Goal: Information Seeking & Learning: Compare options

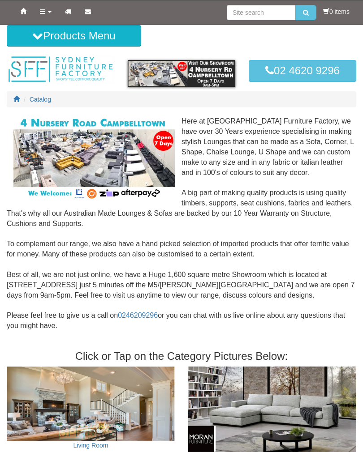
click at [40, 42] on button "Products Menu" at bounding box center [74, 35] width 134 height 21
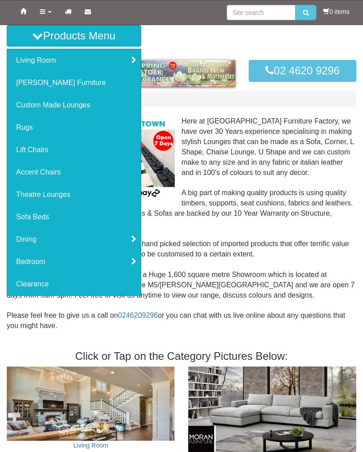
click at [59, 198] on link "Theatre Lounges" at bounding box center [73, 195] width 133 height 22
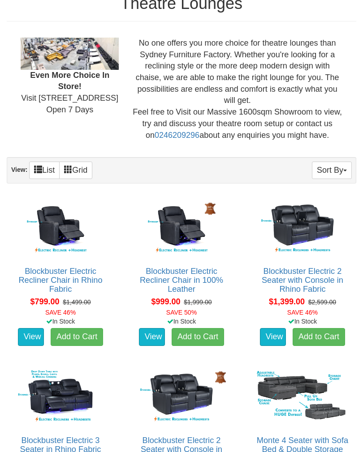
scroll to position [397, 0]
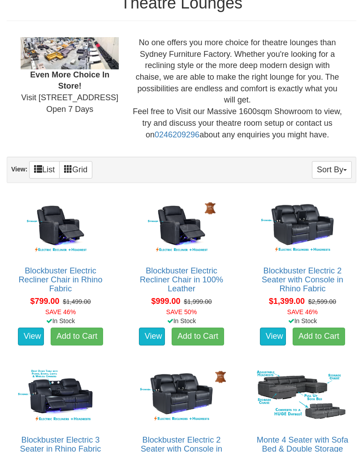
click at [304, 277] on link "Blockbuster Electric 2 Seater with Console in Rhino Fabric" at bounding box center [301, 279] width 81 height 27
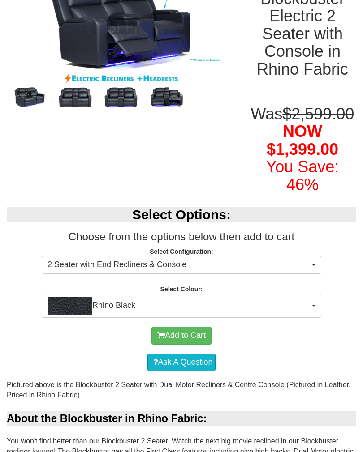
scroll to position [154, 0]
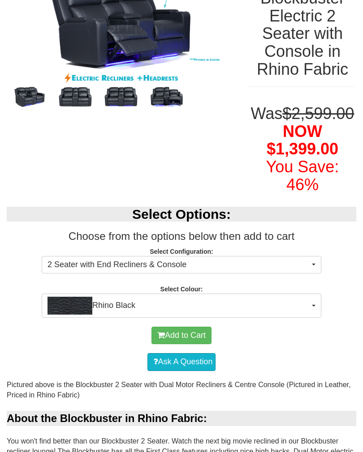
click at [308, 315] on span "Rhino Black" at bounding box center [178, 306] width 262 height 18
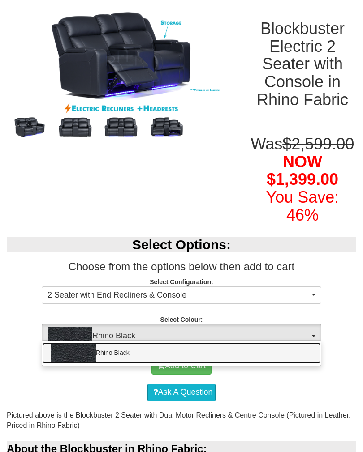
scroll to position [0, 0]
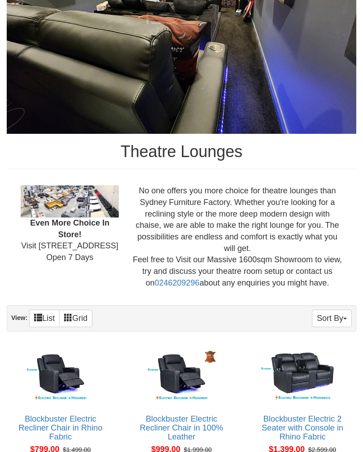
scroll to position [355, 0]
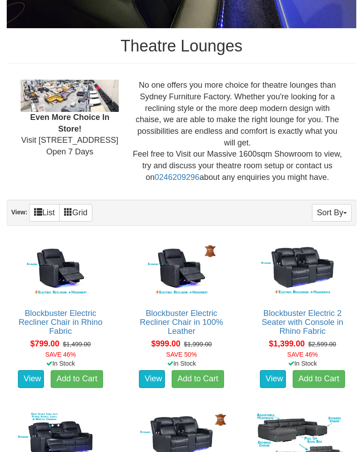
click at [338, 214] on button "Sort By" at bounding box center [332, 212] width 40 height 17
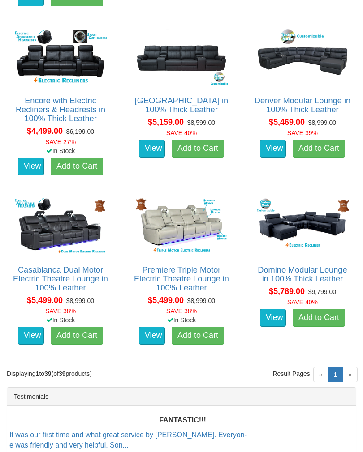
scroll to position [2428, 0]
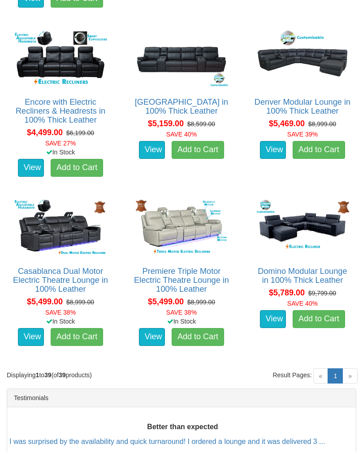
click at [349, 375] on div at bounding box center [181, 226] width 363 height 452
click at [356, 377] on span "»" at bounding box center [349, 375] width 15 height 15
click at [199, 290] on link "Premiere Triple Motor Electric Theatre Lounge in 100% Leather" at bounding box center [181, 280] width 95 height 27
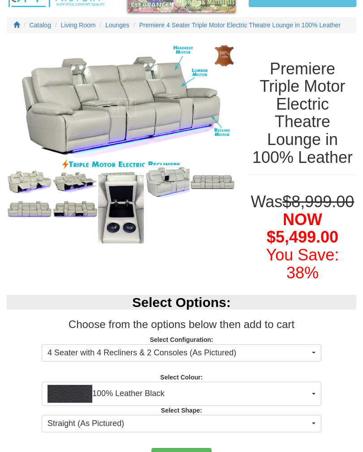
scroll to position [207, 0]
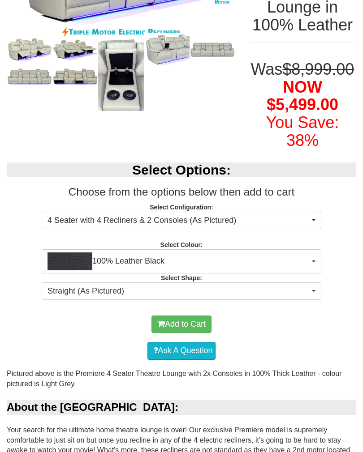
click at [310, 274] on button "100% Leather Black" at bounding box center [181, 262] width 279 height 24
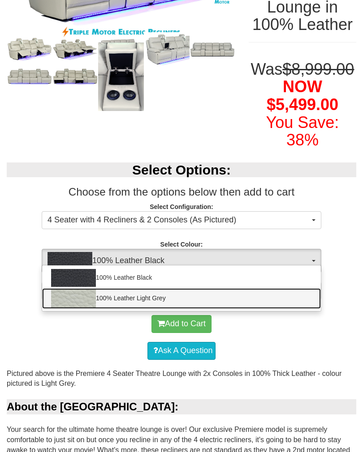
click at [280, 309] on link "100% Leather Light Grey" at bounding box center [181, 298] width 278 height 21
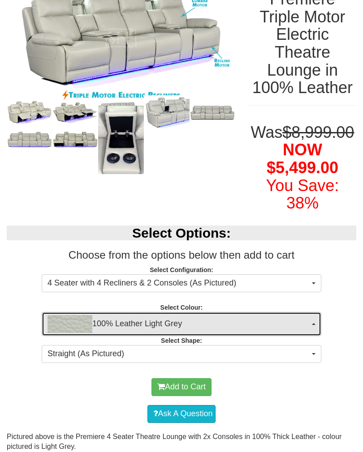
scroll to position [0, 0]
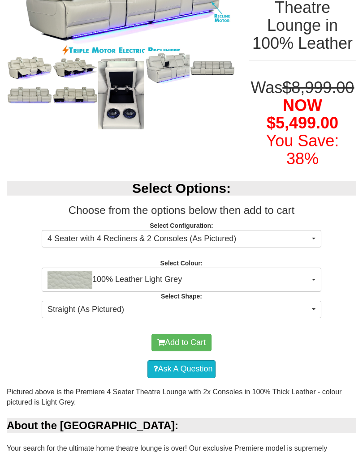
click at [302, 289] on span "100% Leather Light Grey" at bounding box center [178, 280] width 262 height 18
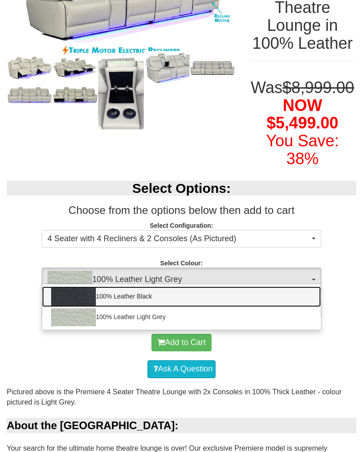
click at [263, 307] on link "100% Leather Black" at bounding box center [181, 296] width 278 height 21
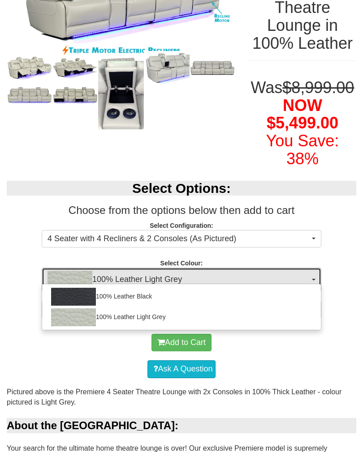
select select "1145"
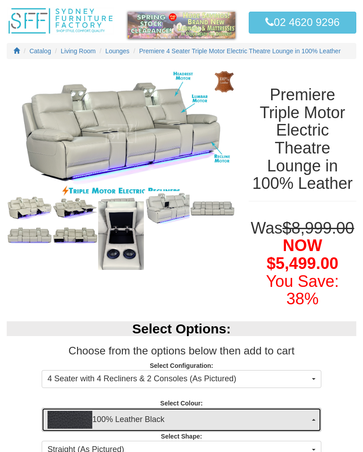
scroll to position [0, 0]
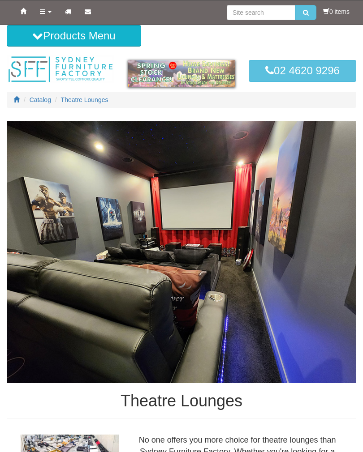
scroll to position [2441, 0]
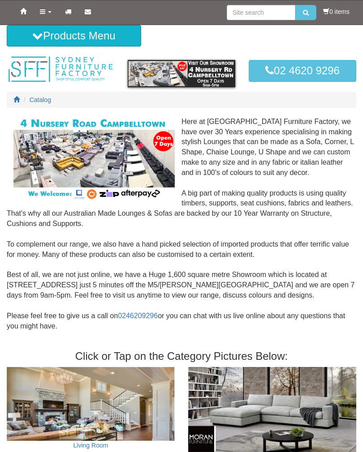
click at [36, 37] on icon at bounding box center [37, 35] width 11 height 11
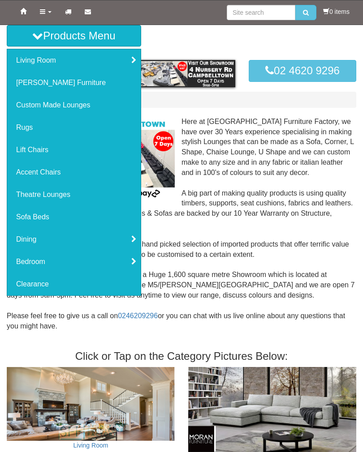
click at [47, 61] on link "Living Room" at bounding box center [73, 60] width 133 height 22
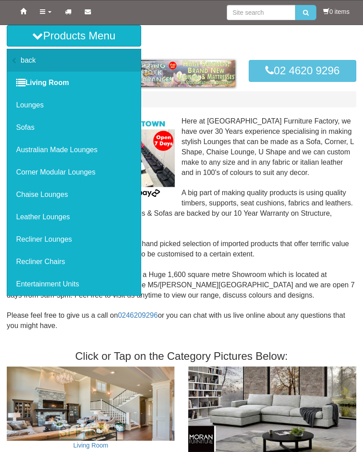
click at [28, 109] on link "Lounges" at bounding box center [73, 105] width 133 height 22
click at [36, 109] on link "Lounges" at bounding box center [73, 105] width 133 height 22
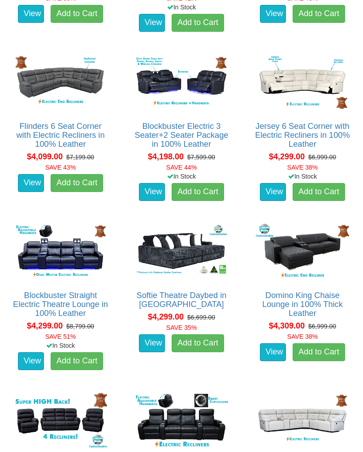
scroll to position [5136, 0]
